Goal: Find specific page/section: Find specific page/section

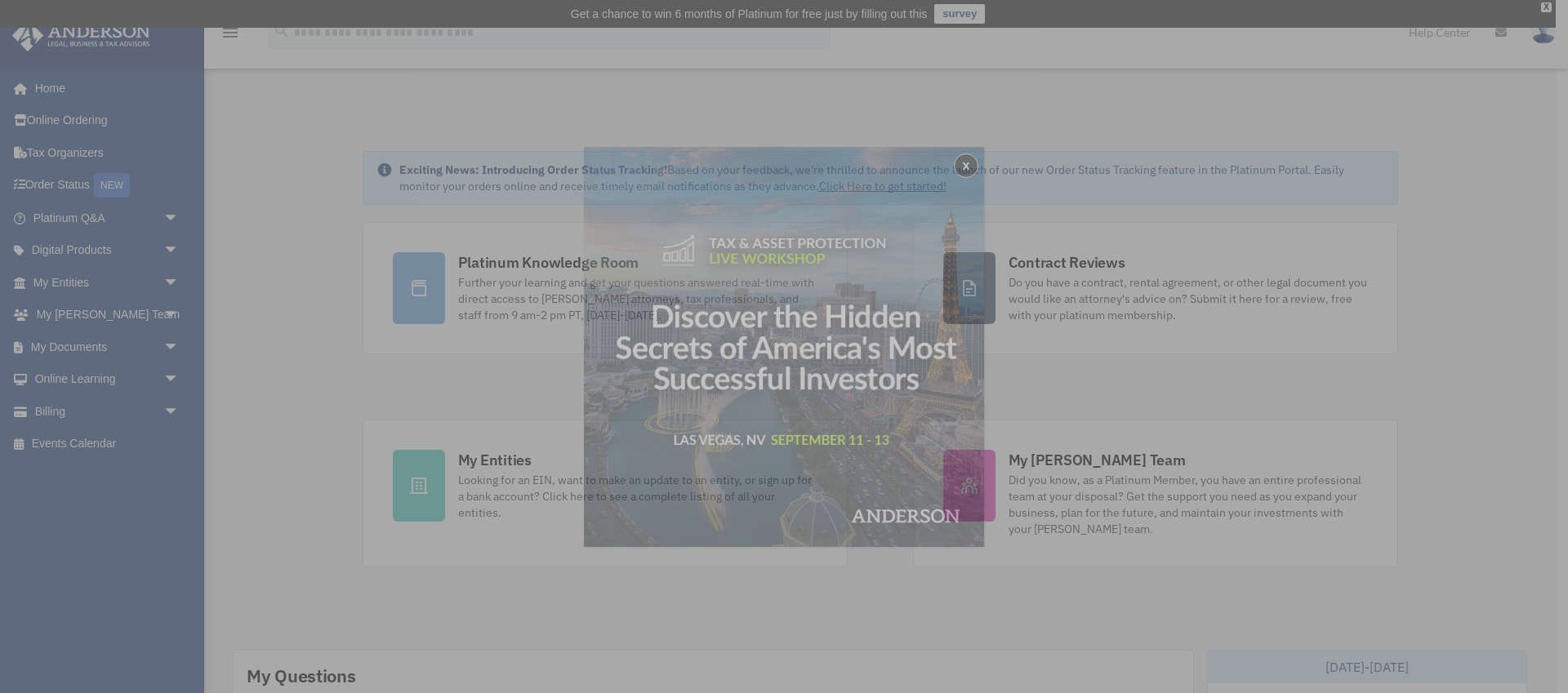
click at [162, 216] on div "x" at bounding box center [784, 346] width 1568 height 693
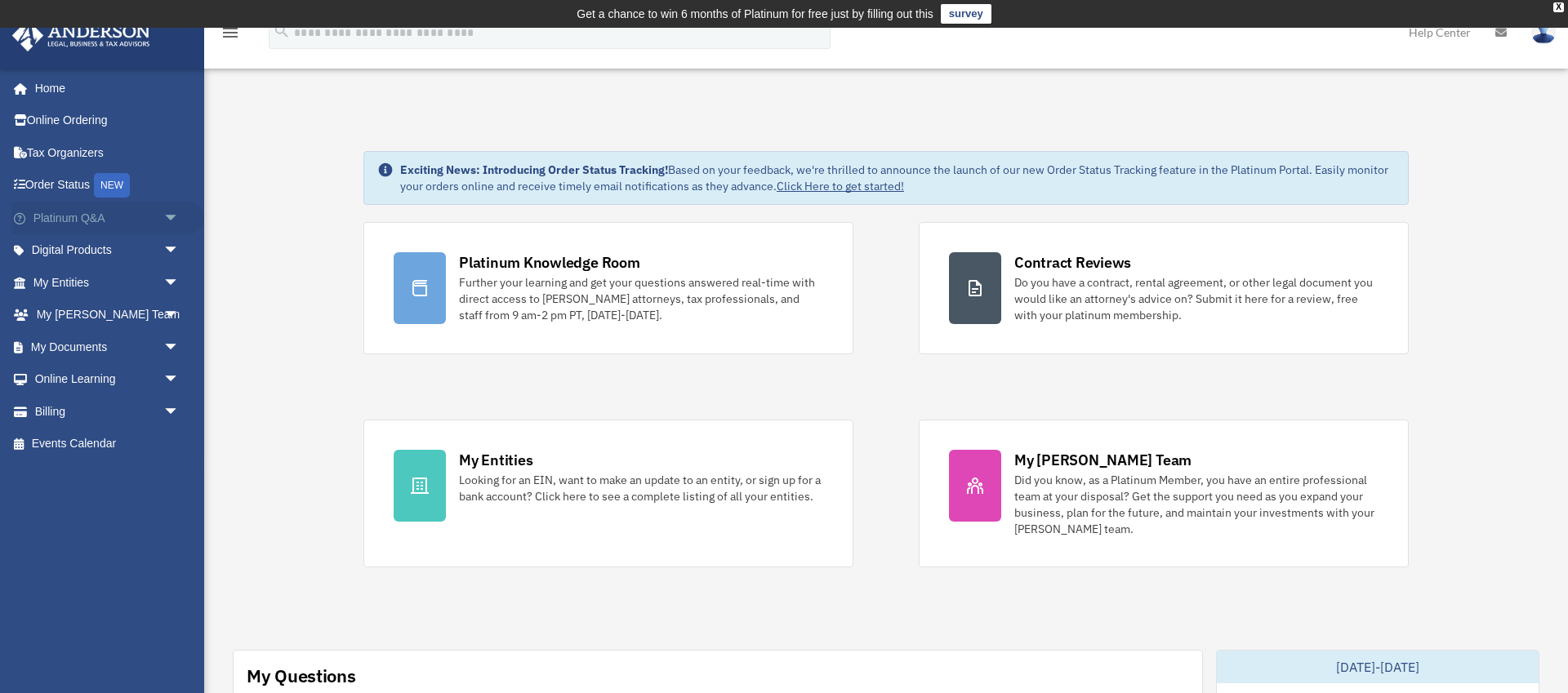
click at [168, 214] on span "arrow_drop_down" at bounding box center [180, 218] width 33 height 34
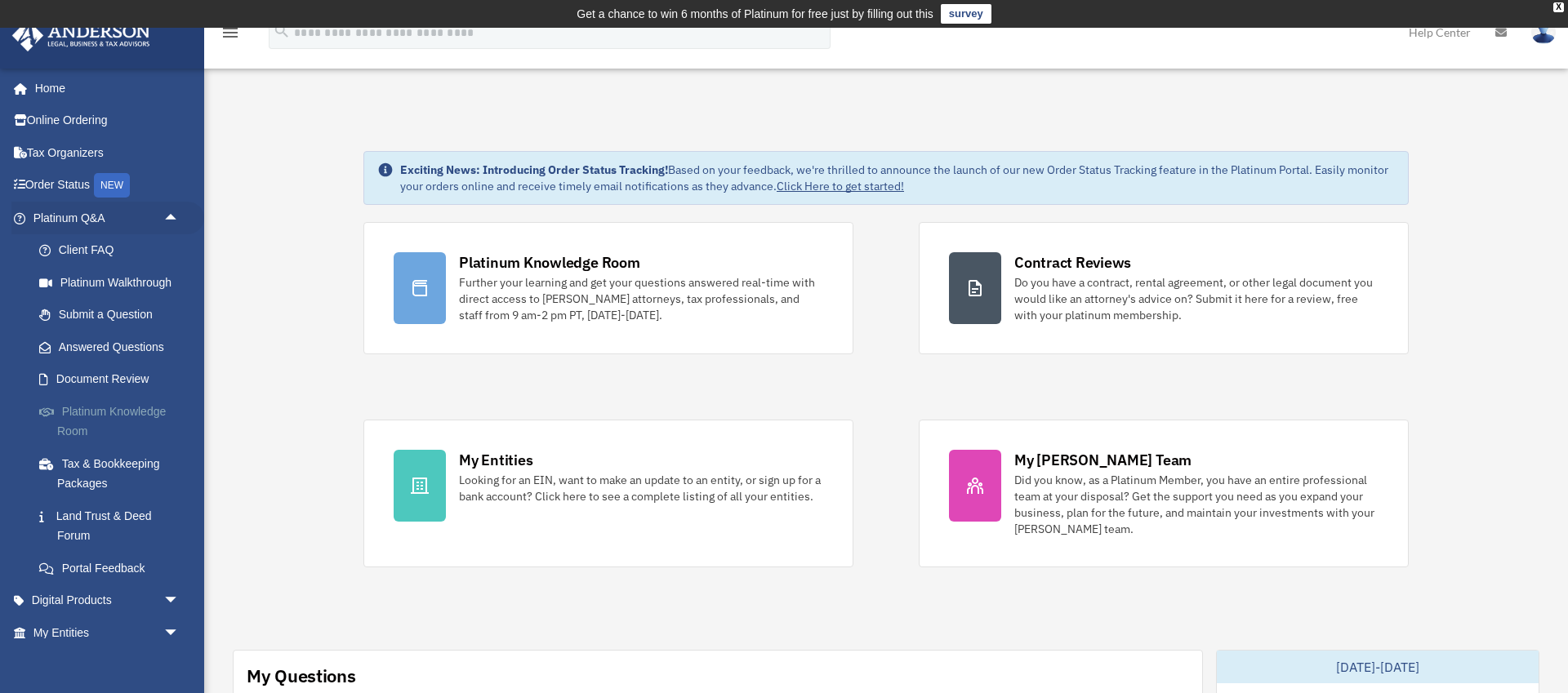
click at [131, 418] on link "Platinum Knowledge Room" at bounding box center [113, 421] width 182 height 53
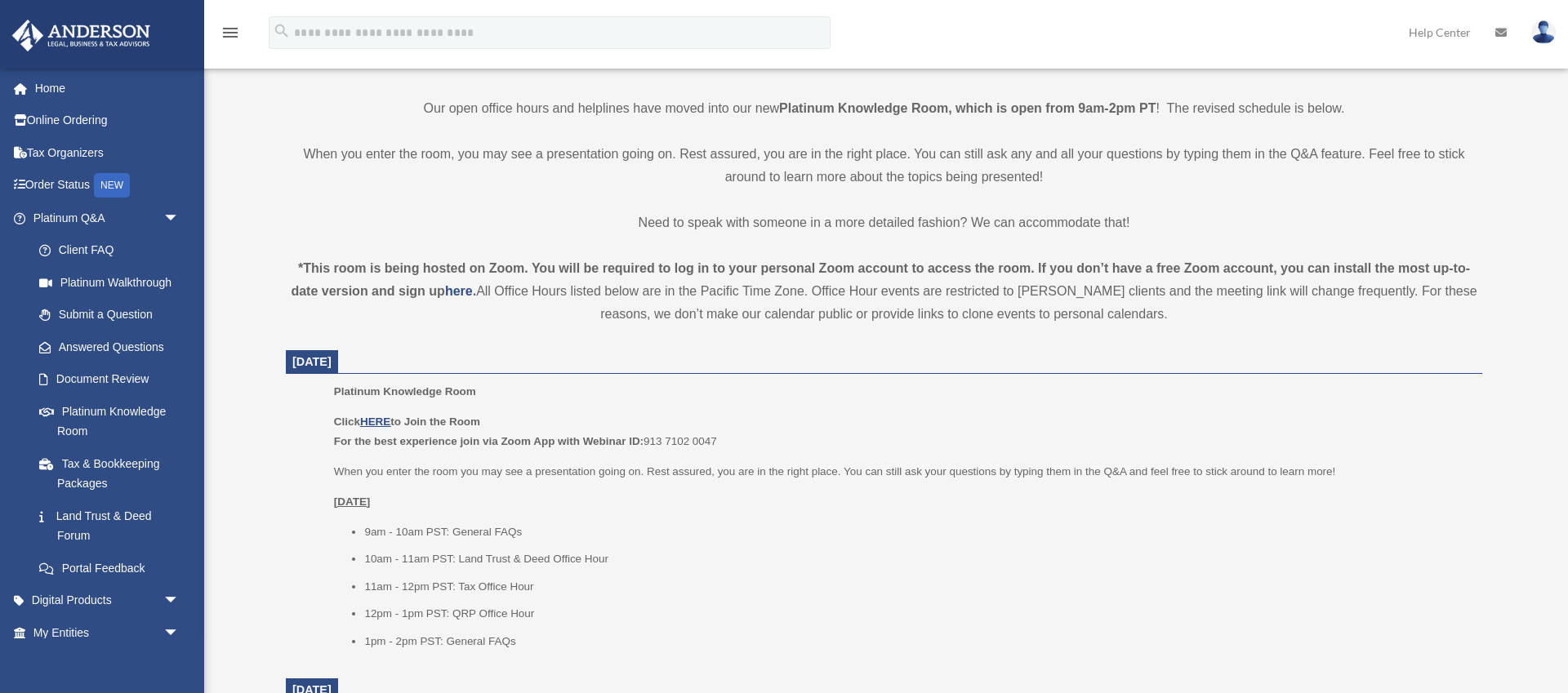
scroll to position [414, 0]
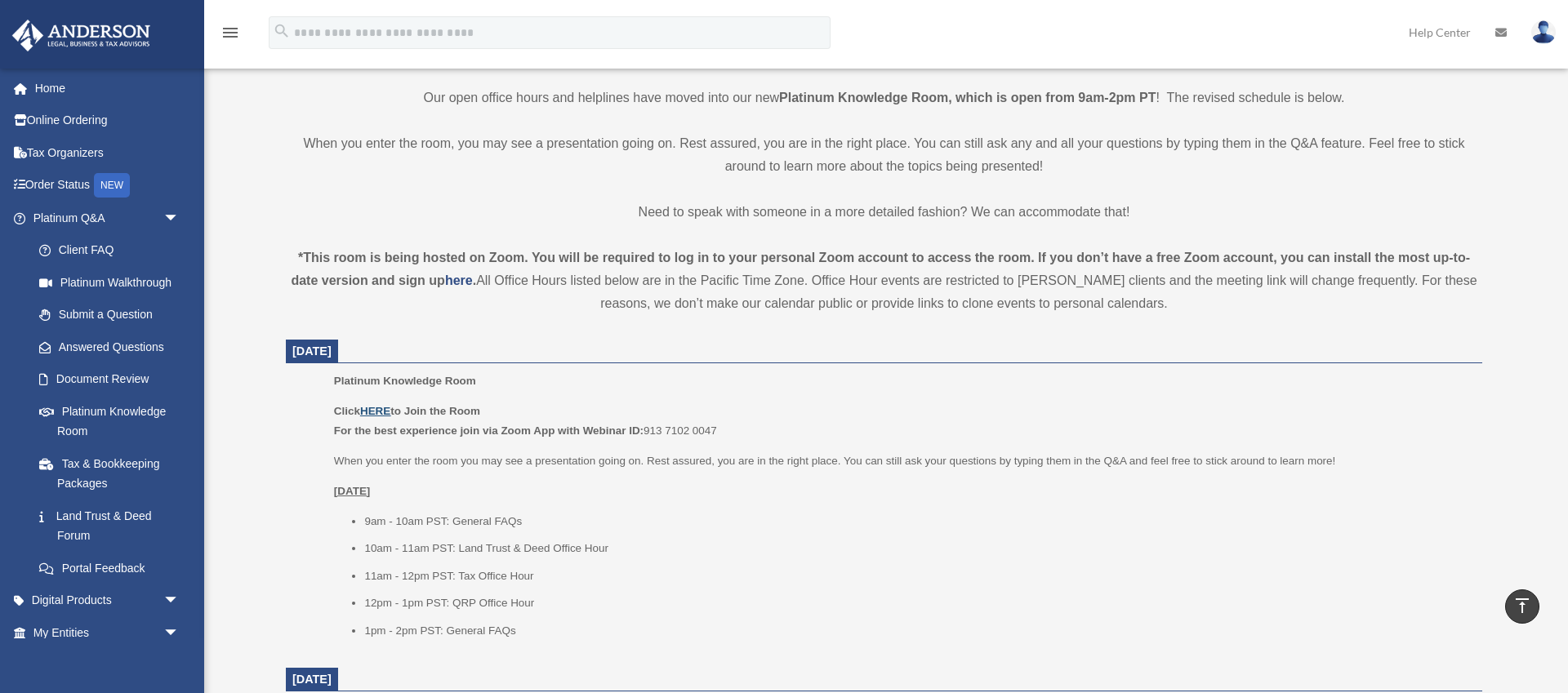
click at [374, 410] on u "HERE" at bounding box center [375, 411] width 30 height 12
